Goal: Task Accomplishment & Management: Manage account settings

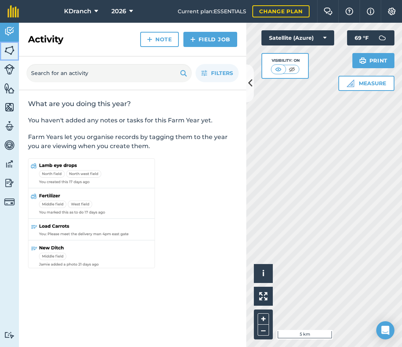
click at [7, 49] on img at bounding box center [9, 50] width 11 height 11
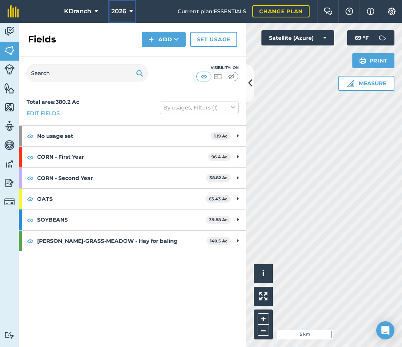
click at [134, 14] on button "2026" at bounding box center [122, 11] width 28 height 23
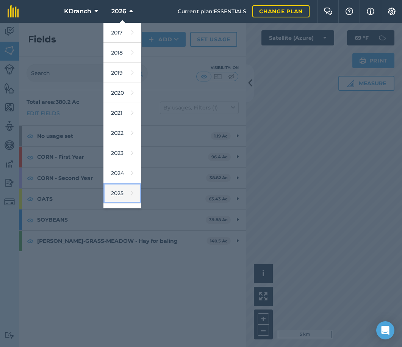
click at [121, 193] on link "2025" at bounding box center [122, 193] width 38 height 20
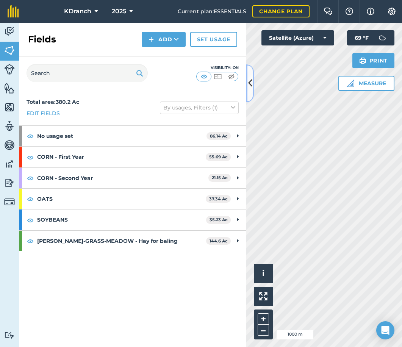
click at [247, 88] on button at bounding box center [250, 83] width 8 height 38
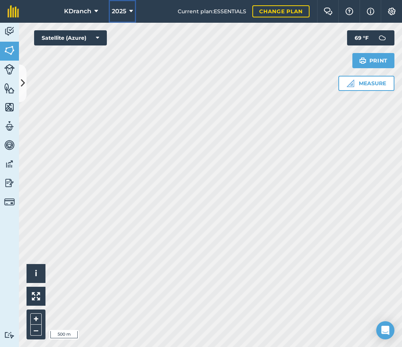
click at [121, 8] on span "2025" at bounding box center [119, 11] width 14 height 9
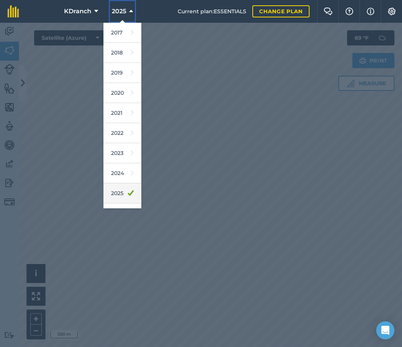
scroll to position [35, 0]
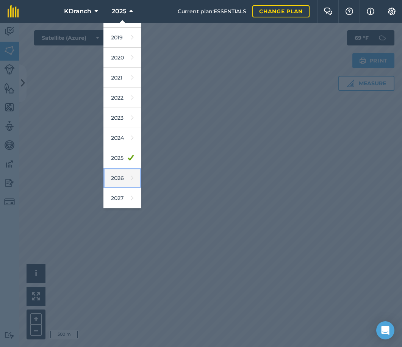
click at [131, 176] on icon at bounding box center [132, 178] width 3 height 11
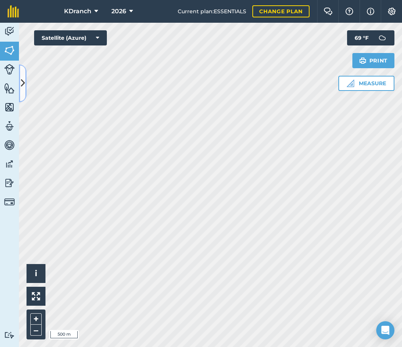
click at [21, 74] on button at bounding box center [23, 83] width 8 height 38
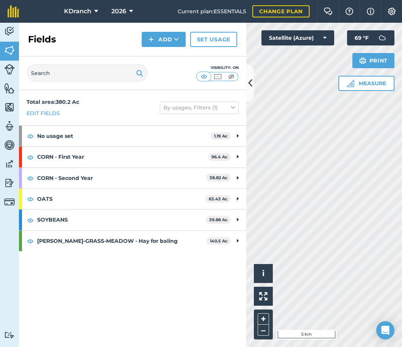
click at [402, 192] on html "KDranch 2026 Current plan : ESSENTIALS Change plan Farm Chat Help Info Settings…" at bounding box center [201, 173] width 402 height 347
